Goal: Task Accomplishment & Management: Use online tool/utility

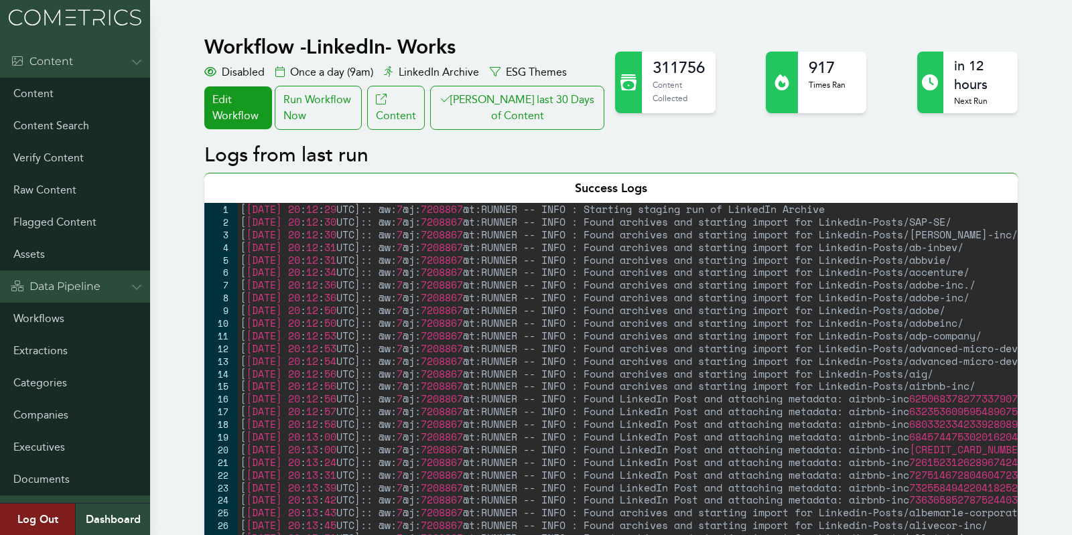
click at [514, 99] on button "[PERSON_NAME] last 30 Days of Content" at bounding box center [517, 108] width 174 height 44
click at [34, 311] on link "Workflows" at bounding box center [75, 319] width 150 height 32
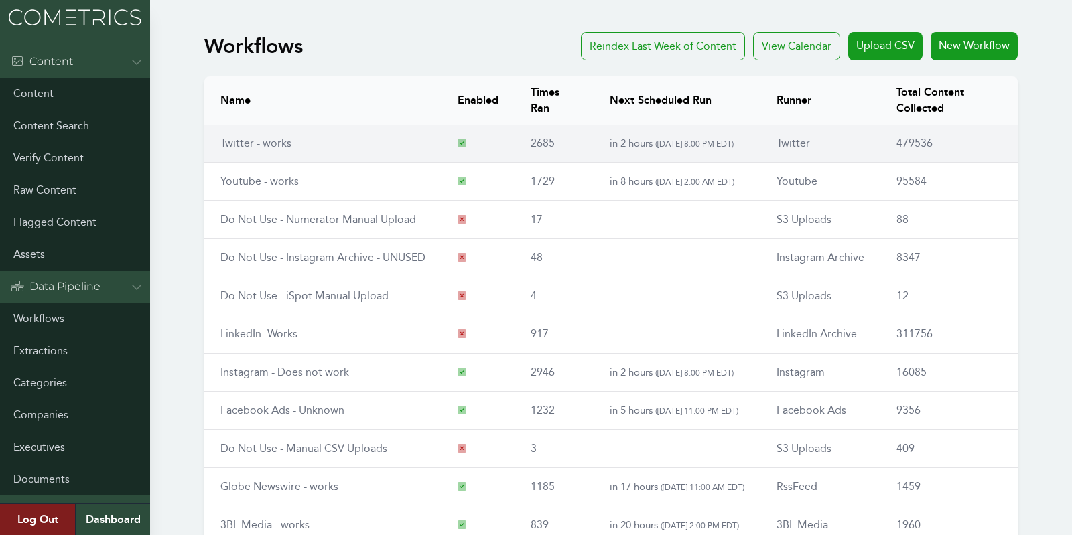
click at [283, 126] on td "Twitter - works" at bounding box center [322, 144] width 237 height 38
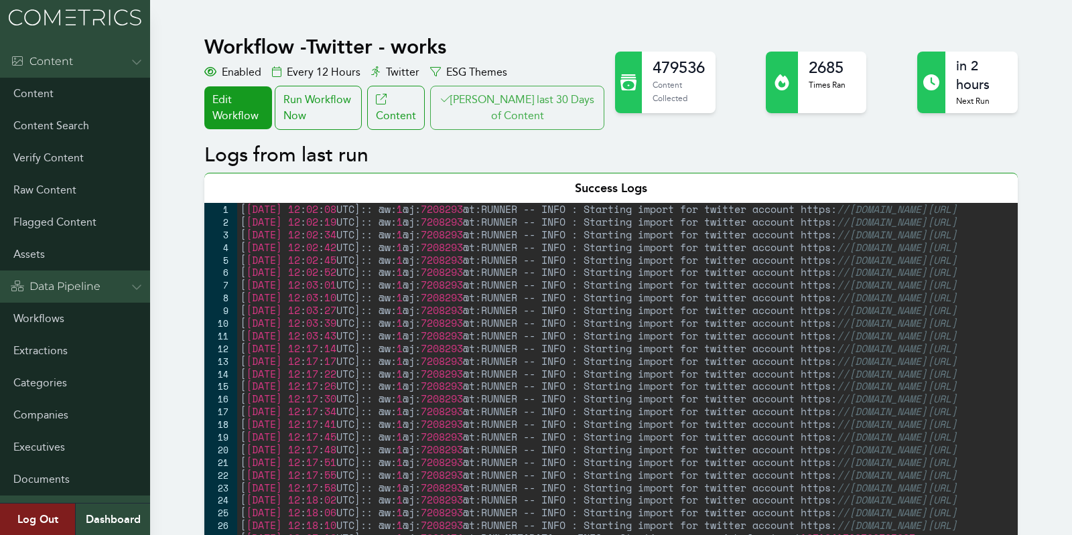
click at [530, 92] on button "Clair last 30 Days of Content" at bounding box center [517, 108] width 174 height 44
click at [38, 316] on link "Workflows" at bounding box center [75, 316] width 150 height 32
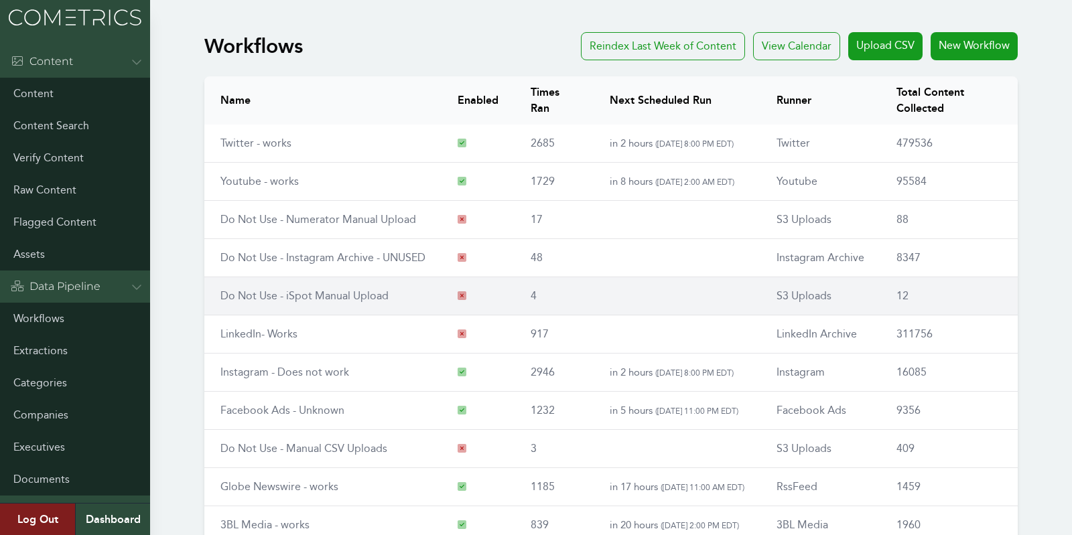
scroll to position [156, 0]
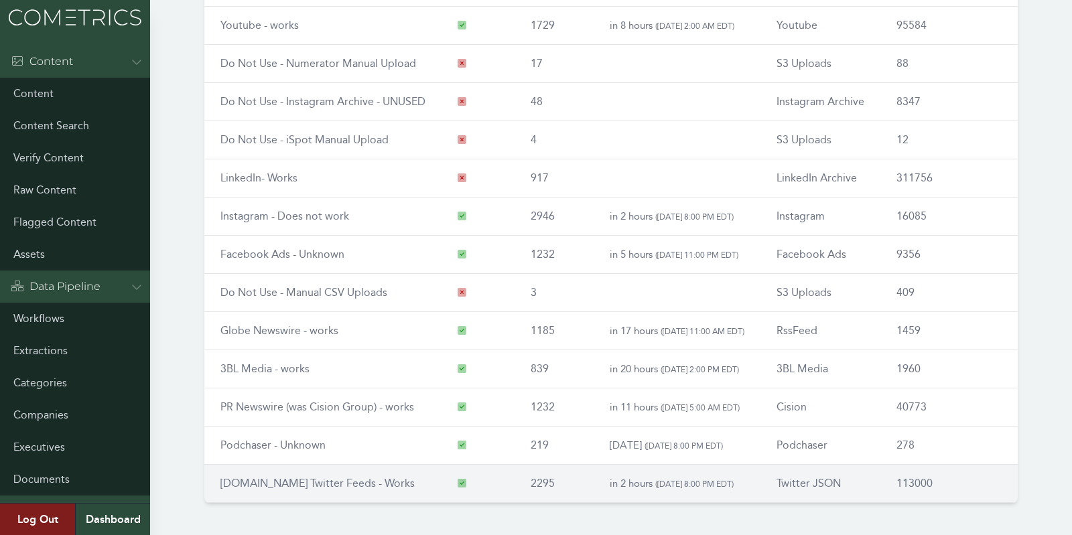
click at [265, 489] on td "[DOMAIN_NAME] Twitter Feeds - Works" at bounding box center [322, 484] width 237 height 38
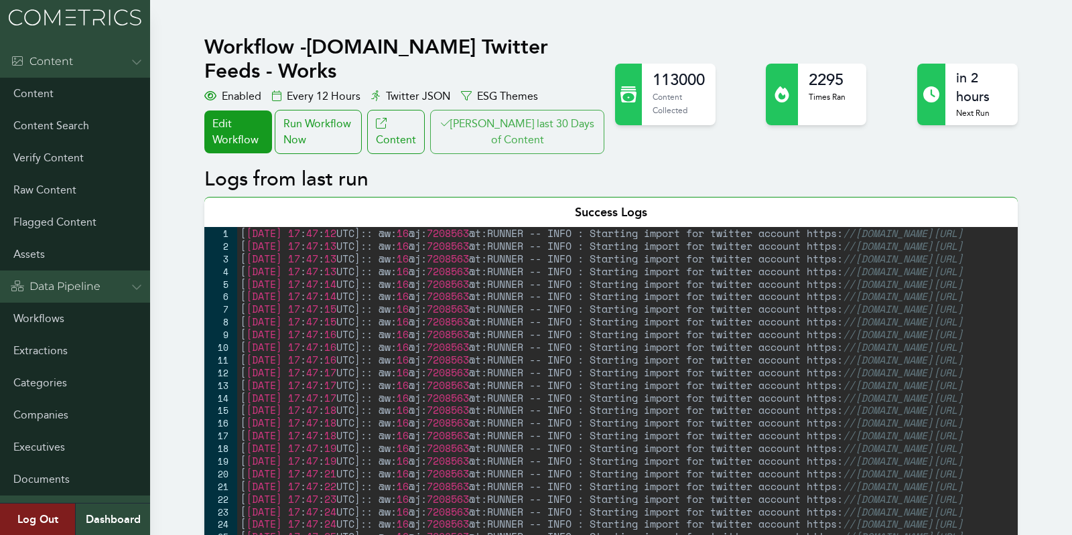
click at [516, 110] on button "Clair last 30 Days of Content" at bounding box center [517, 132] width 174 height 44
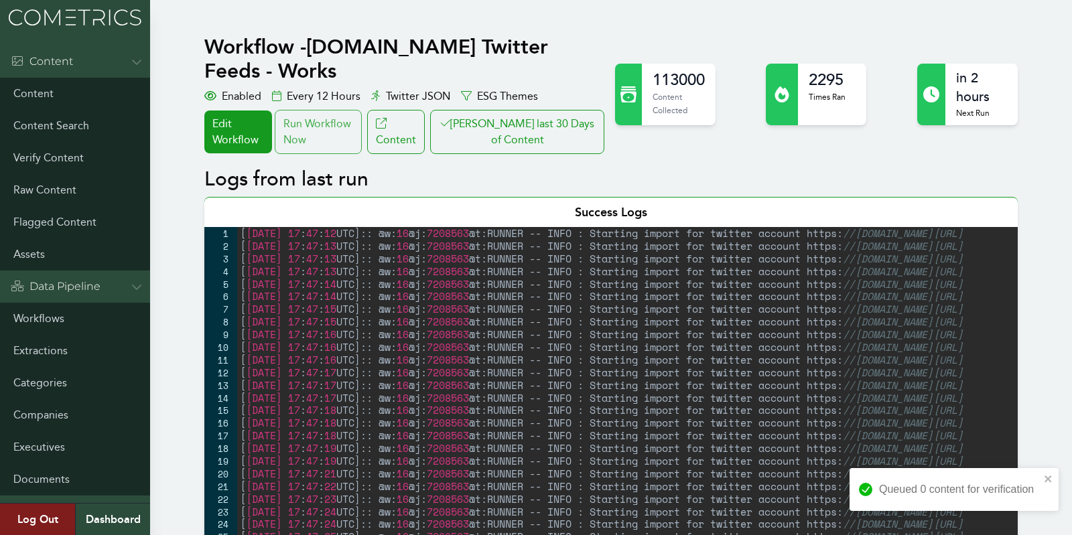
click at [338, 111] on div "Run Workflow Now" at bounding box center [318, 132] width 87 height 44
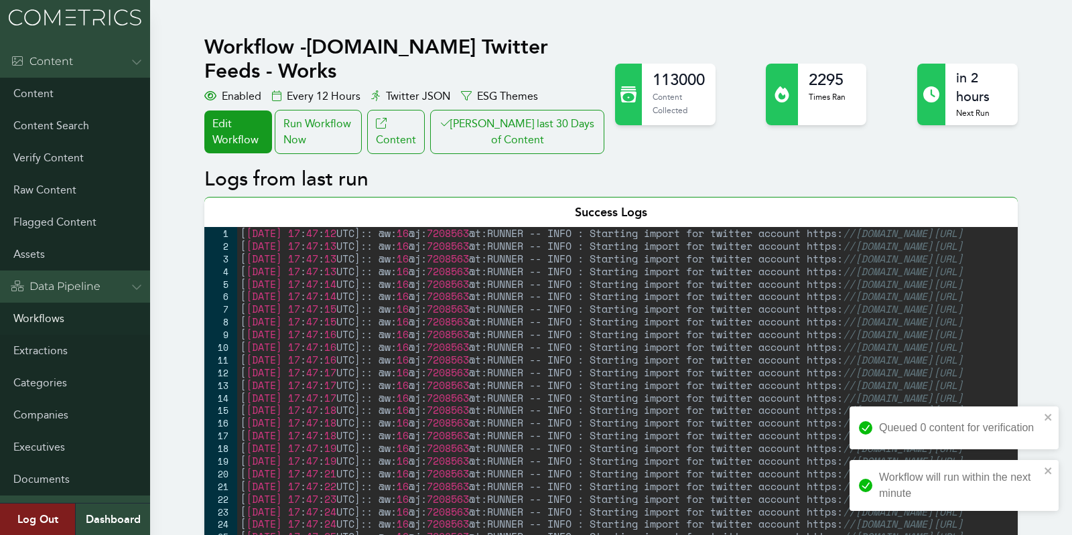
click at [17, 323] on link "Workflows" at bounding box center [75, 319] width 150 height 32
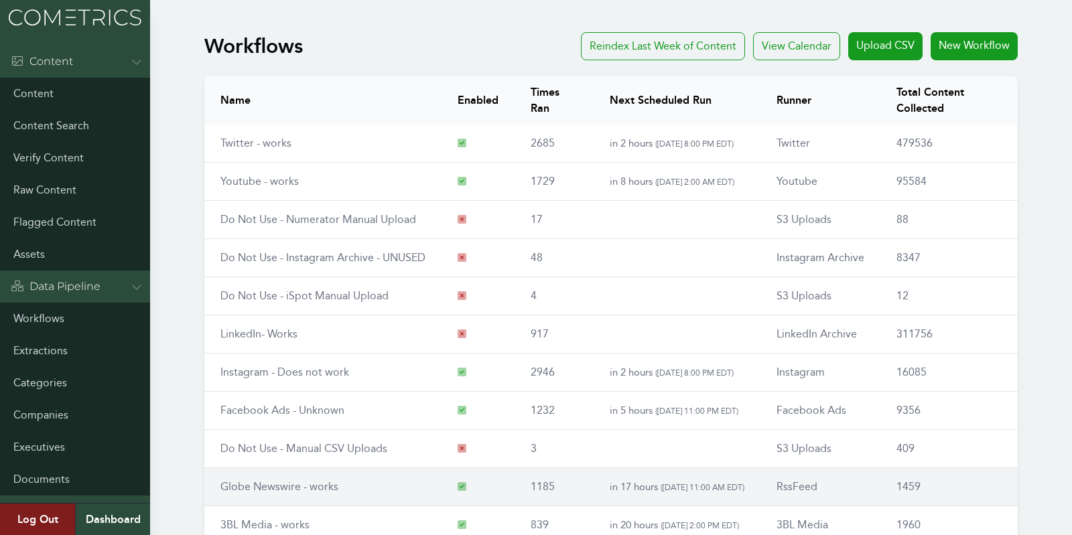
scroll to position [156, 0]
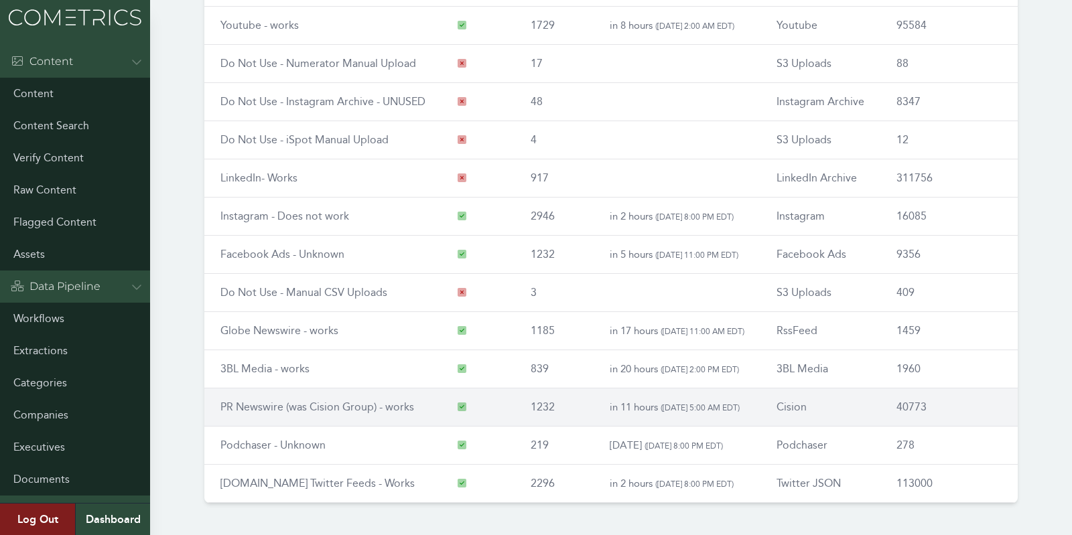
click at [263, 409] on link "PR Newswire (was Cision Group) - works" at bounding box center [317, 406] width 194 height 13
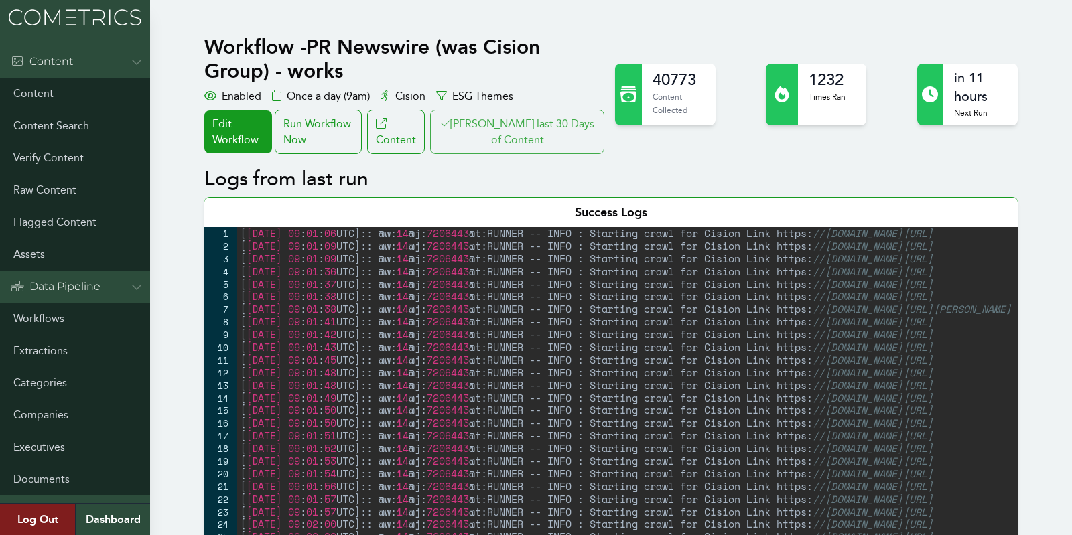
click at [516, 133] on button "Clair last 30 Days of Content" at bounding box center [517, 132] width 174 height 44
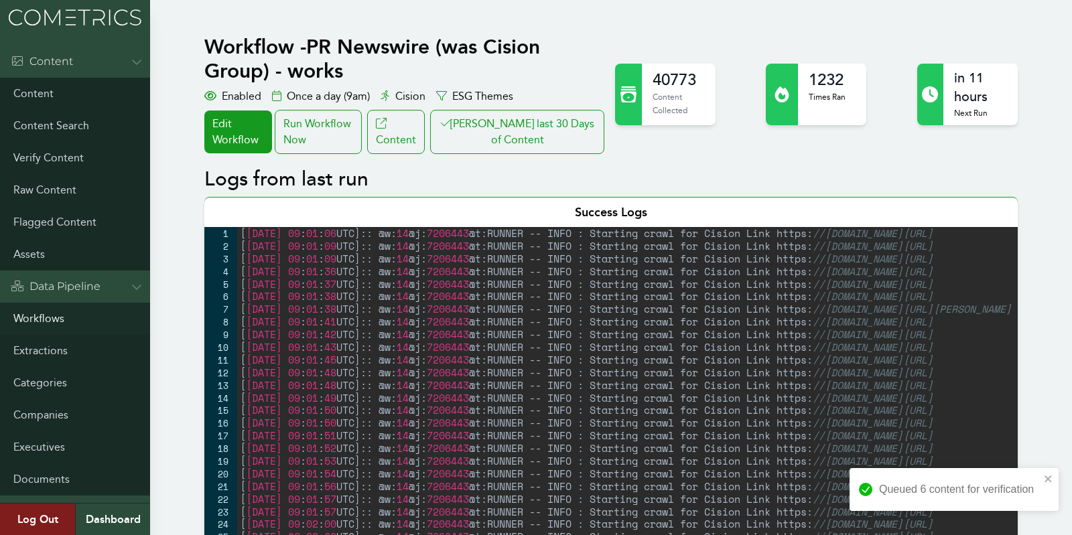
click at [23, 326] on link "Workflows" at bounding box center [75, 319] width 150 height 32
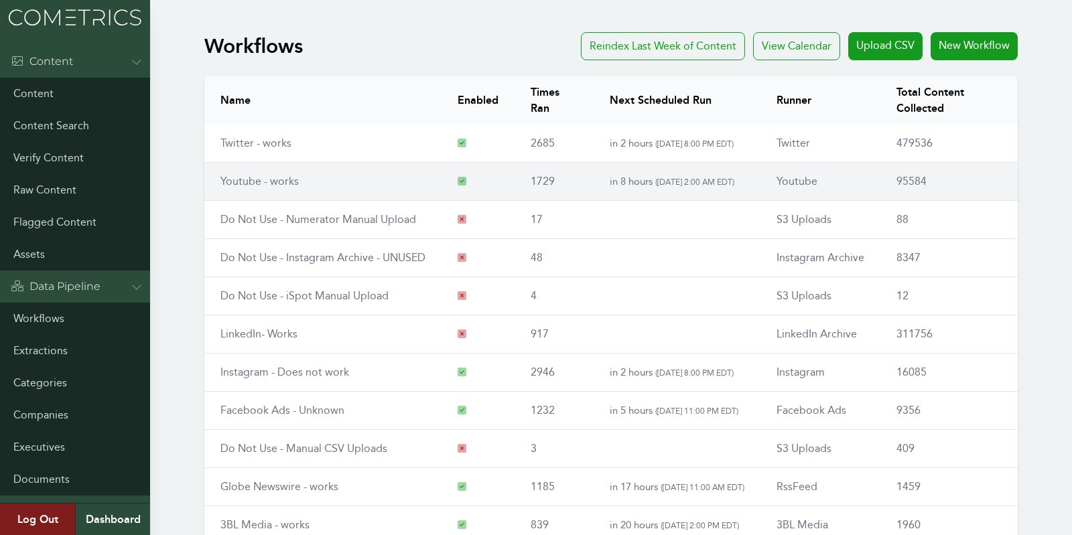
click at [244, 182] on link "Youtube - works" at bounding box center [259, 181] width 78 height 13
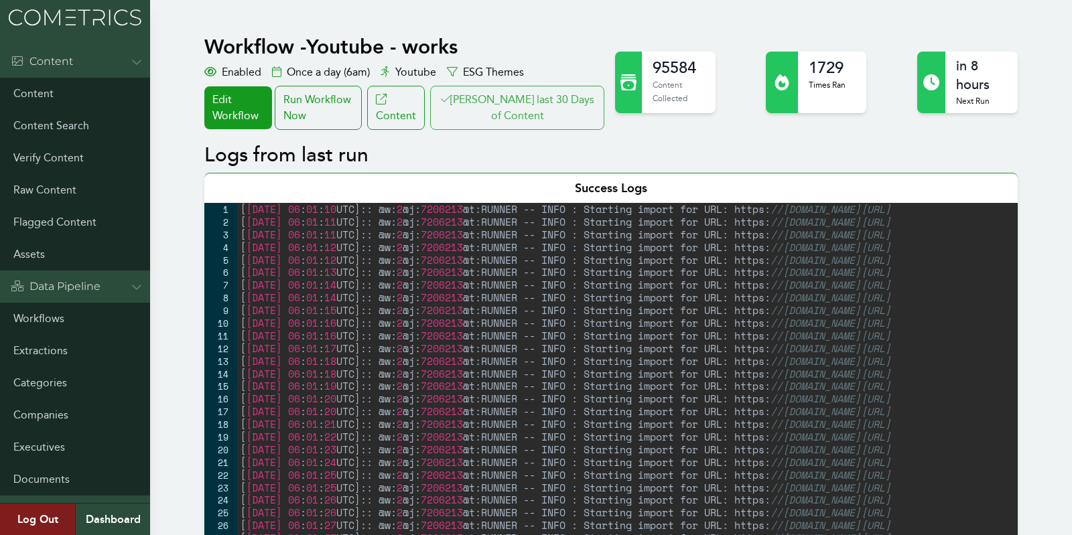
click at [519, 86] on button "[PERSON_NAME] last 30 Days of Content" at bounding box center [517, 108] width 174 height 44
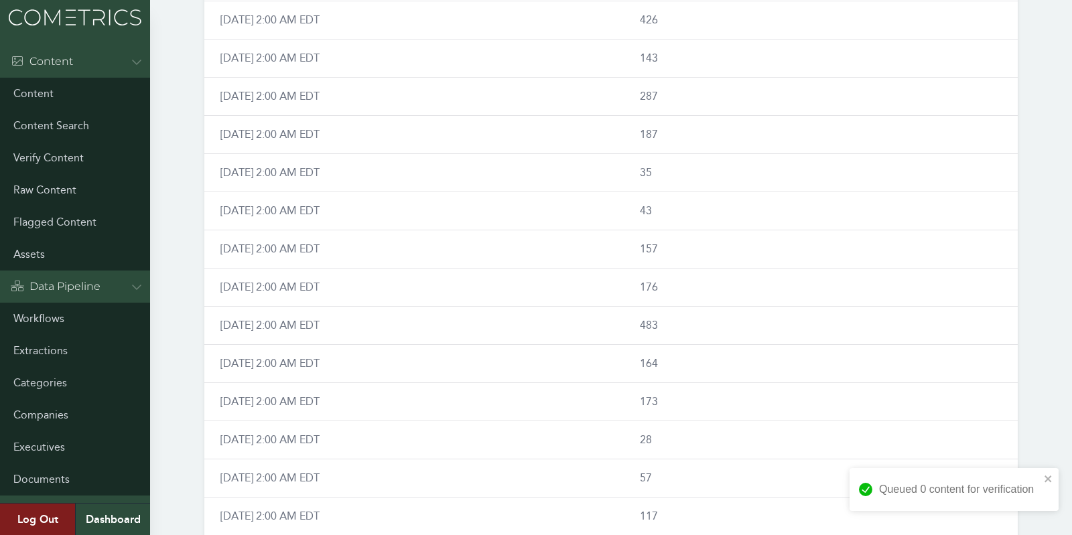
scroll to position [737, 0]
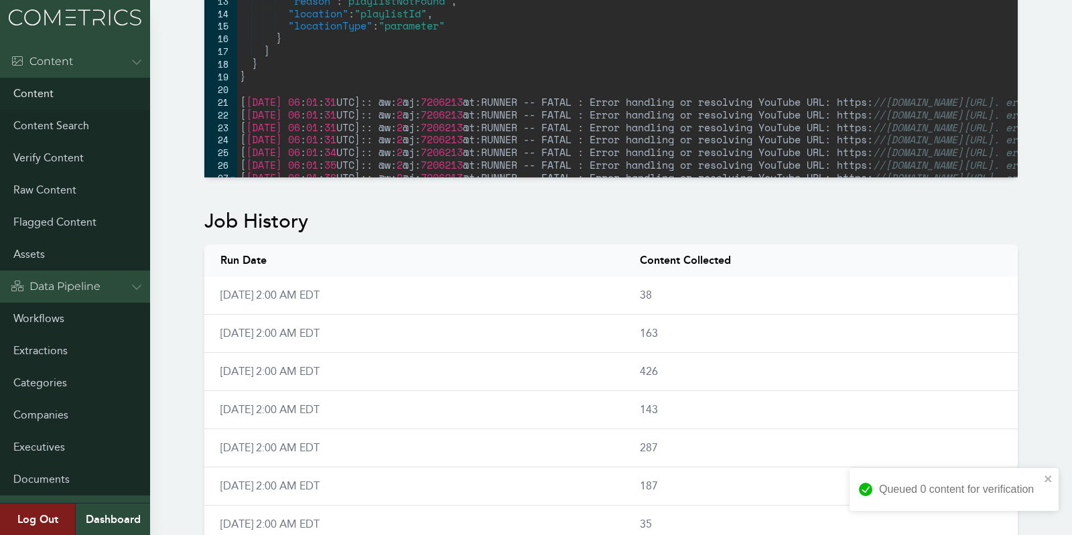
click at [30, 102] on link "Content" at bounding box center [75, 94] width 150 height 32
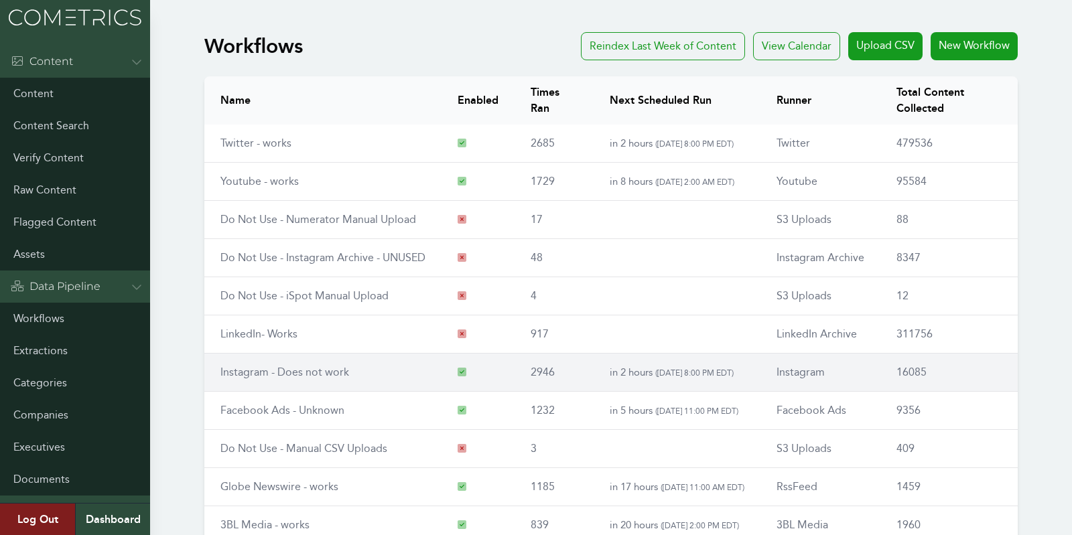
scroll to position [5, 0]
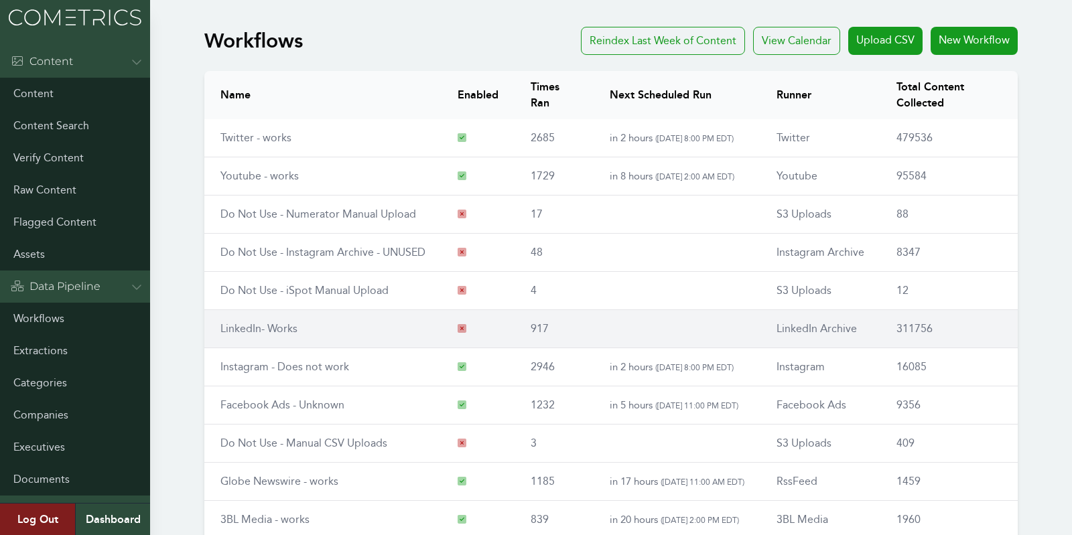
click at [268, 318] on td "LinkedIn- Works" at bounding box center [322, 329] width 237 height 38
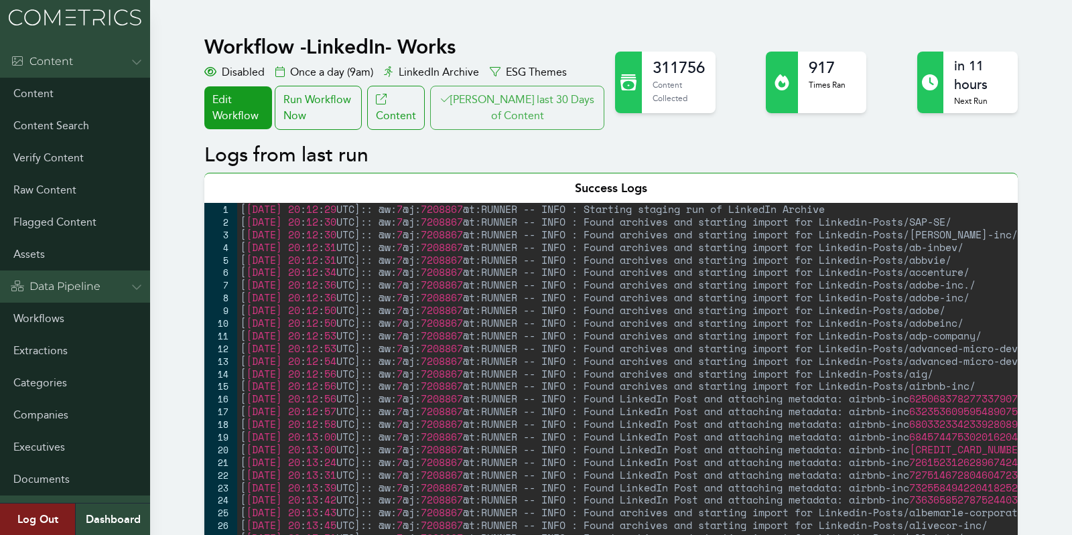
click at [541, 125] on button "[PERSON_NAME] last 30 Days of Content" at bounding box center [517, 108] width 174 height 44
click at [362, 113] on div "Run Workflow Now" at bounding box center [318, 108] width 87 height 44
